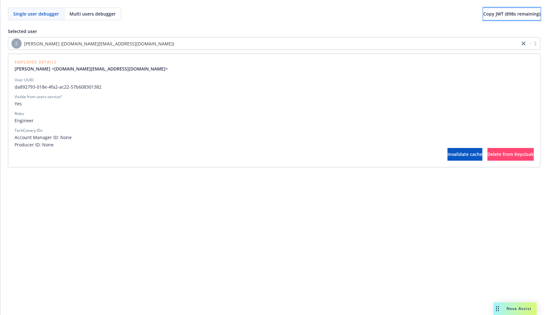
click at [502, 17] on button "Copy JWT ( 898 s remaining)" at bounding box center [512, 14] width 57 height 13
click at [489, 20] on button "Copy JWT ( 898 s remaining)" at bounding box center [512, 14] width 57 height 13
click at [489, 18] on button "Copy JWT ( 0 s remaining)" at bounding box center [515, 14] width 52 height 13
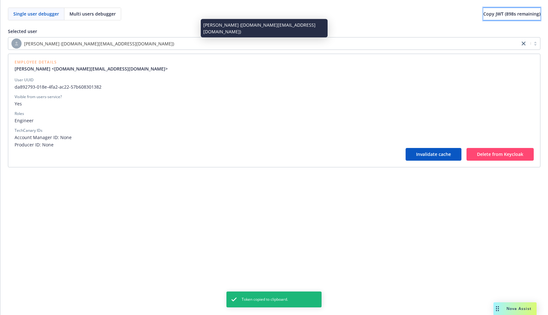
click at [489, 18] on button "Copy JWT ( 898 s remaining)" at bounding box center [512, 14] width 57 height 13
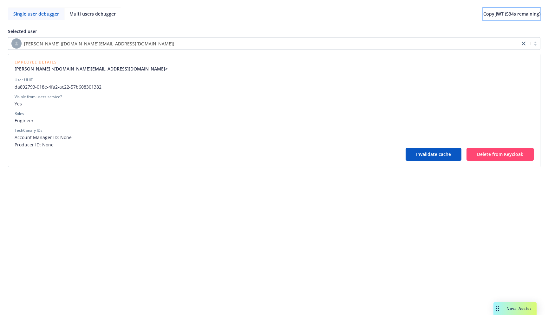
click at [493, 17] on button "Copy JWT ( 534 s remaining)" at bounding box center [512, 14] width 57 height 13
click at [492, 11] on span "Copy JWT ( 811 s remaining)" at bounding box center [512, 14] width 57 height 6
click at [510, 17] on button "Copy JWT ( 898 s remaining)" at bounding box center [512, 14] width 57 height 13
click at [490, 17] on button "Copy JWT ( 898 s remaining)" at bounding box center [512, 14] width 57 height 13
click at [501, 19] on button "Copy JWT ( 898 s remaining)" at bounding box center [512, 14] width 57 height 13
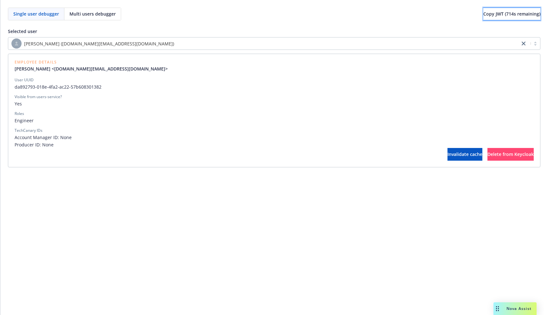
click at [495, 16] on span "Copy JWT ( 714 s remaining)" at bounding box center [512, 14] width 57 height 6
click at [504, 17] on button "Copy JWT ( 897 s remaining)" at bounding box center [512, 14] width 57 height 13
